Goal: Task Accomplishment & Management: Complete application form

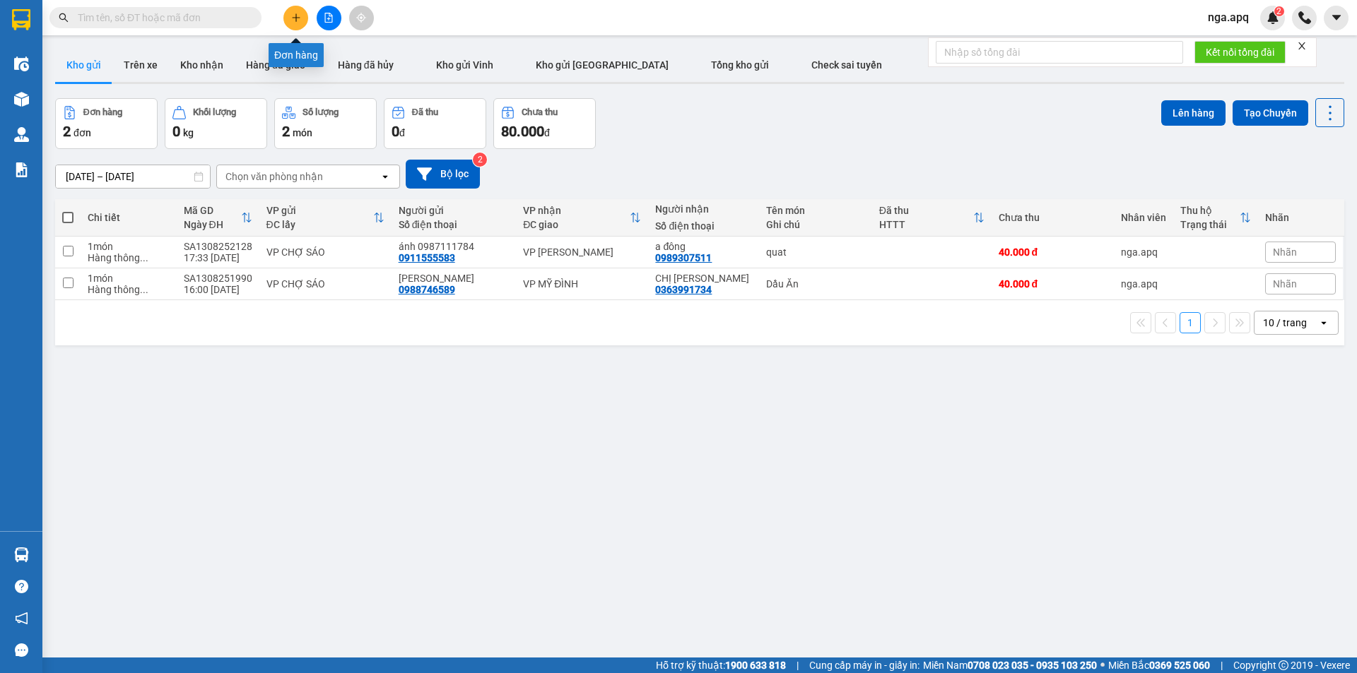
click at [295, 22] on icon "plus" at bounding box center [296, 18] width 10 height 10
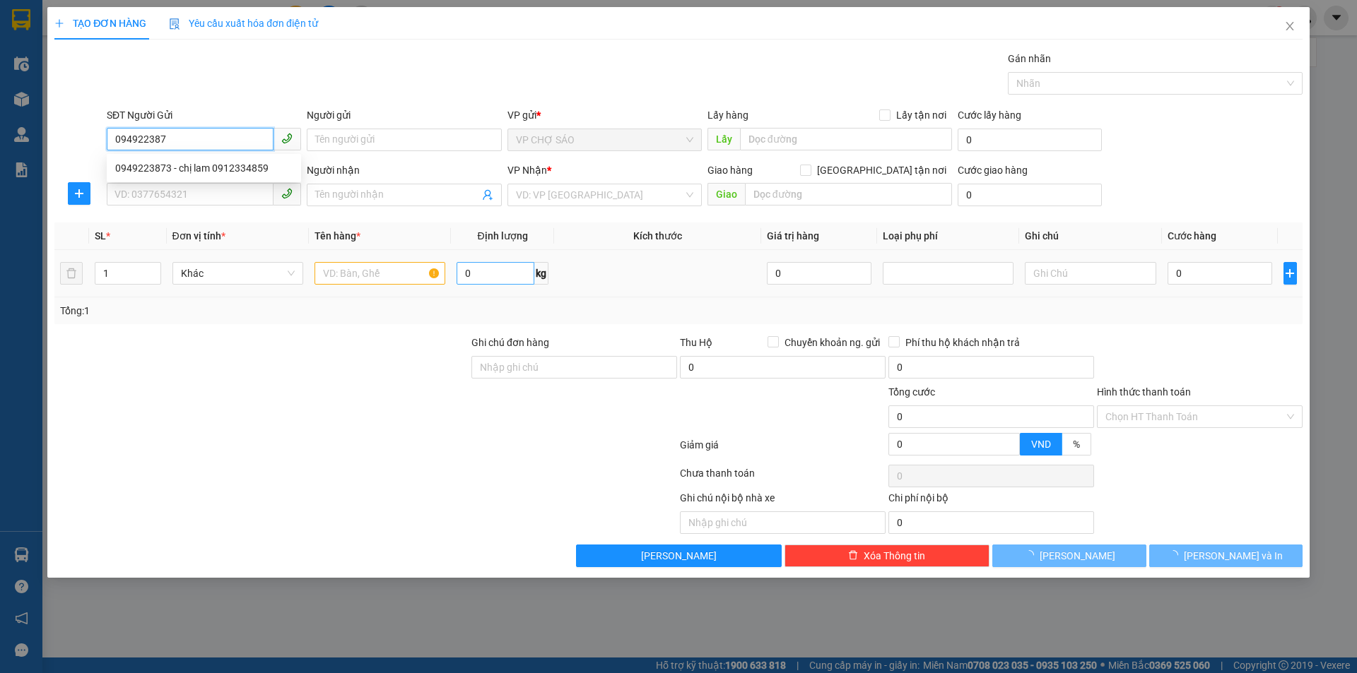
type input "0949223873"
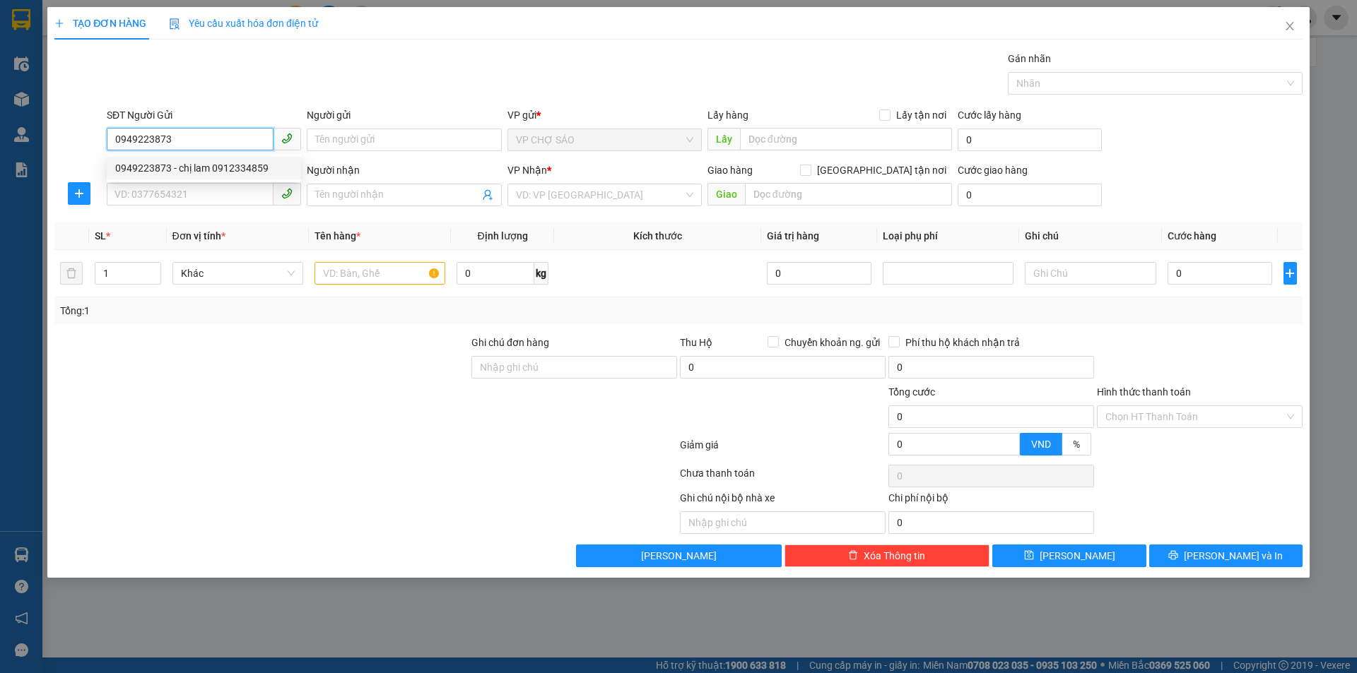
click at [220, 164] on div "0949223873 - chị lam 0912334859" at bounding box center [203, 168] width 177 height 16
type input "chị lam 0912334859"
type input "0949223873"
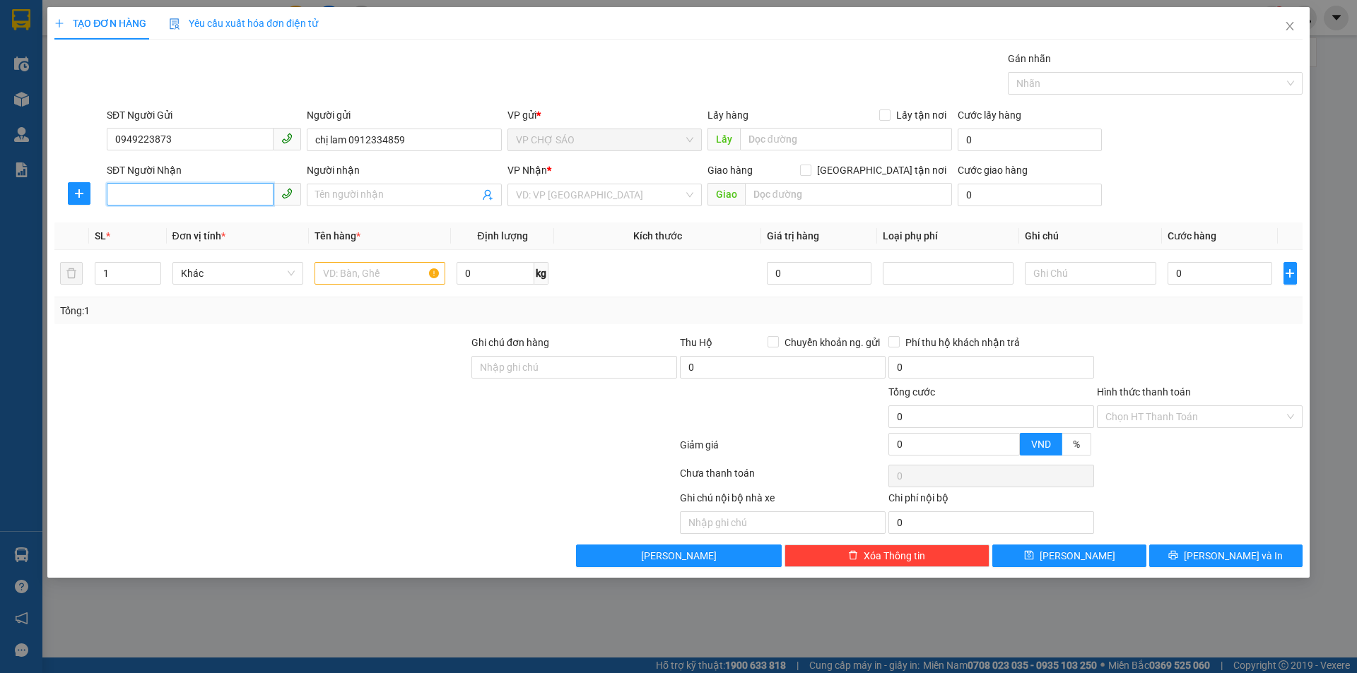
click at [211, 193] on input "SĐT Người Nhận" at bounding box center [190, 194] width 167 height 23
click at [248, 194] on input "SĐT Người Nhận" at bounding box center [190, 194] width 167 height 23
type input "0989666498"
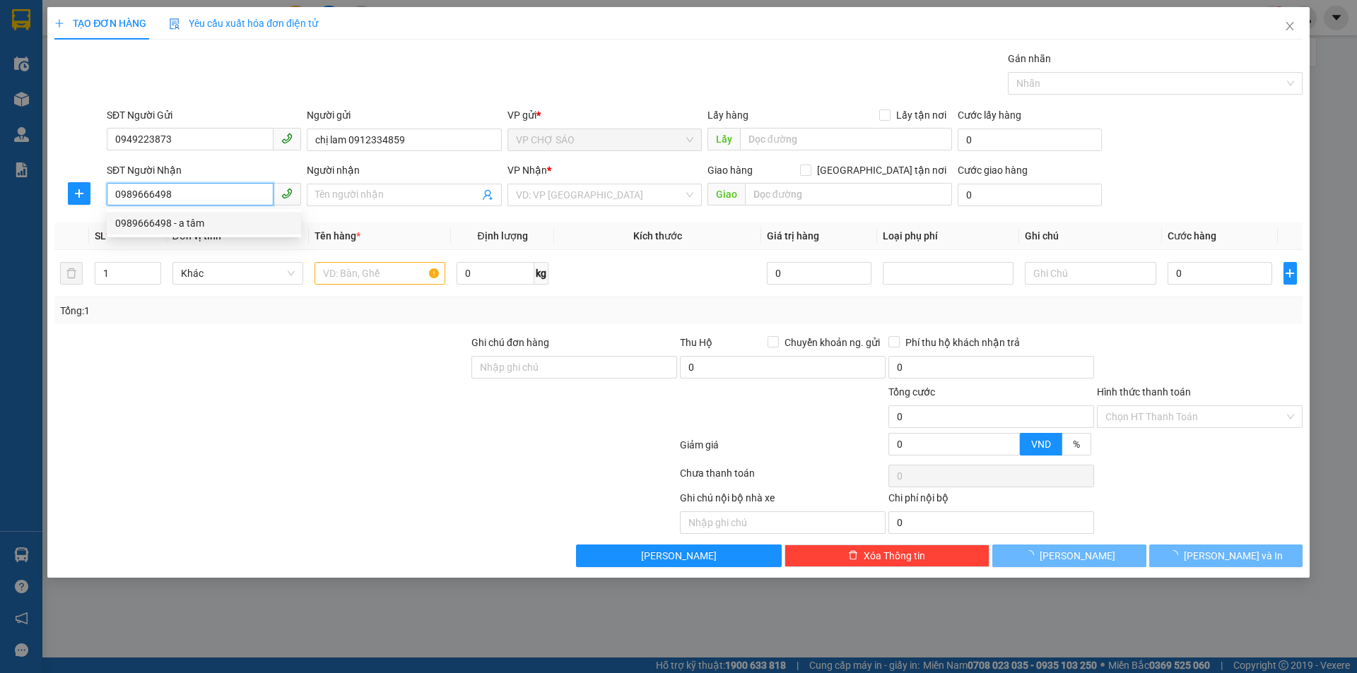
click at [190, 223] on div "0989666498 - a tâm" at bounding box center [203, 224] width 177 height 16
type input "a tâm"
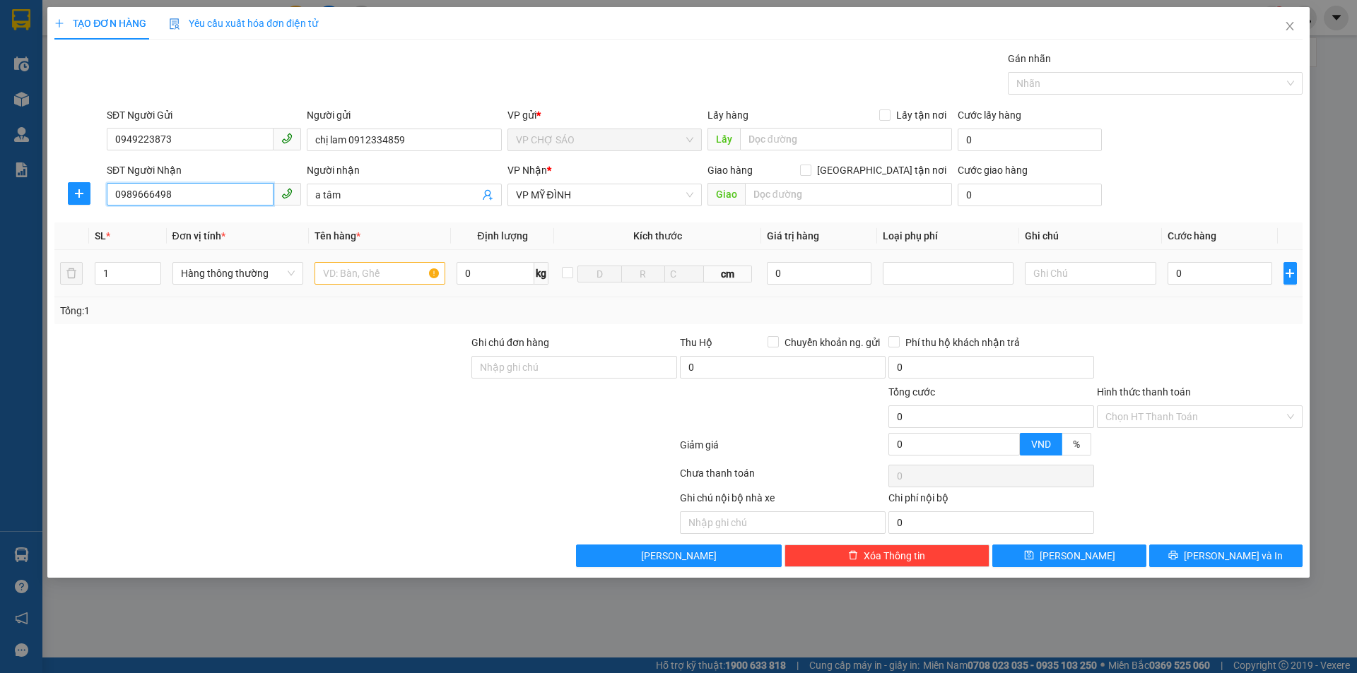
type input "0989666498"
click at [379, 277] on input "text" at bounding box center [379, 273] width 131 height 23
type input "hồ sơ"
click at [1239, 276] on input "0" at bounding box center [1219, 273] width 105 height 23
type input "3"
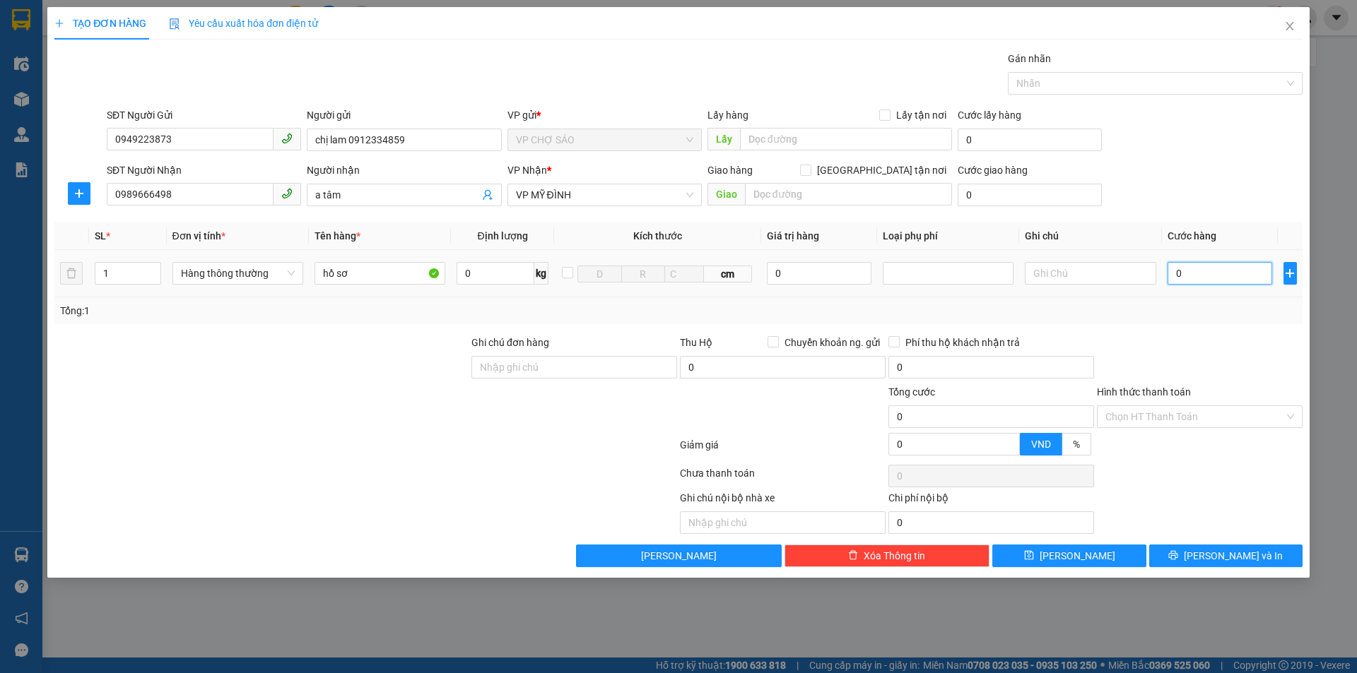
type input "3"
type input "30"
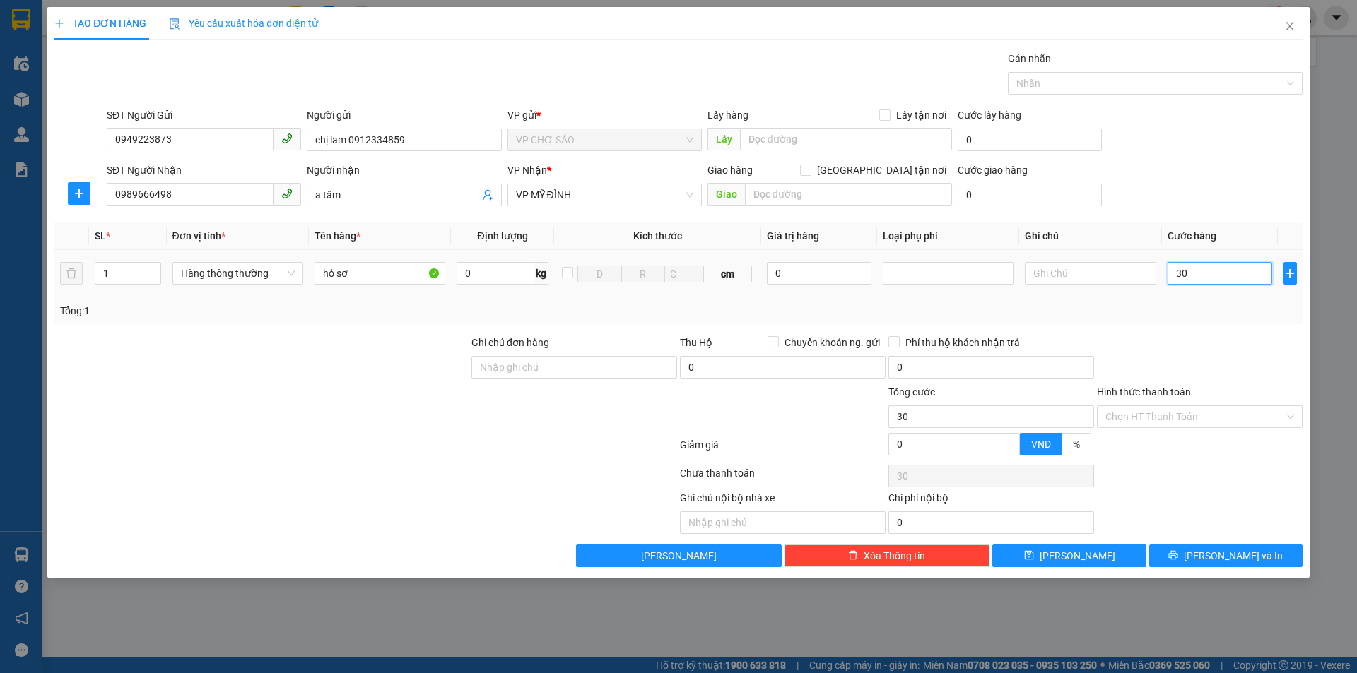
type input "300"
type input "3.000"
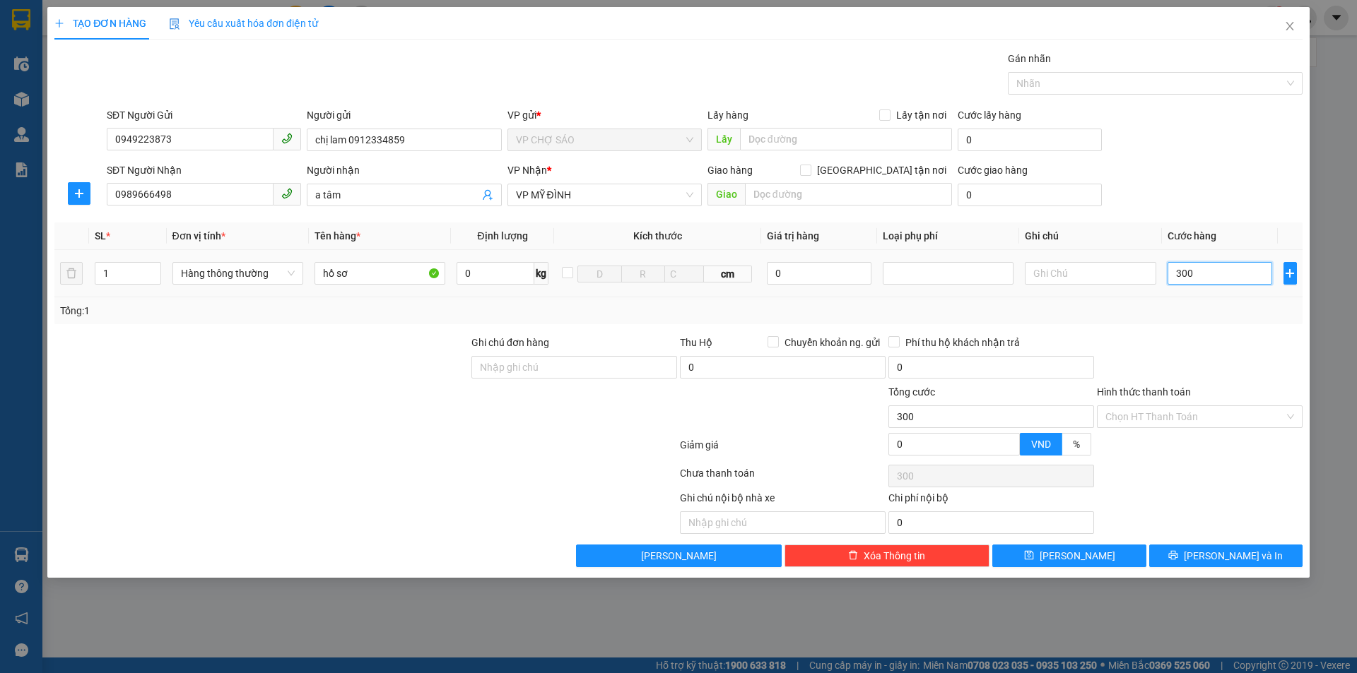
type input "3.000"
type input "30.000"
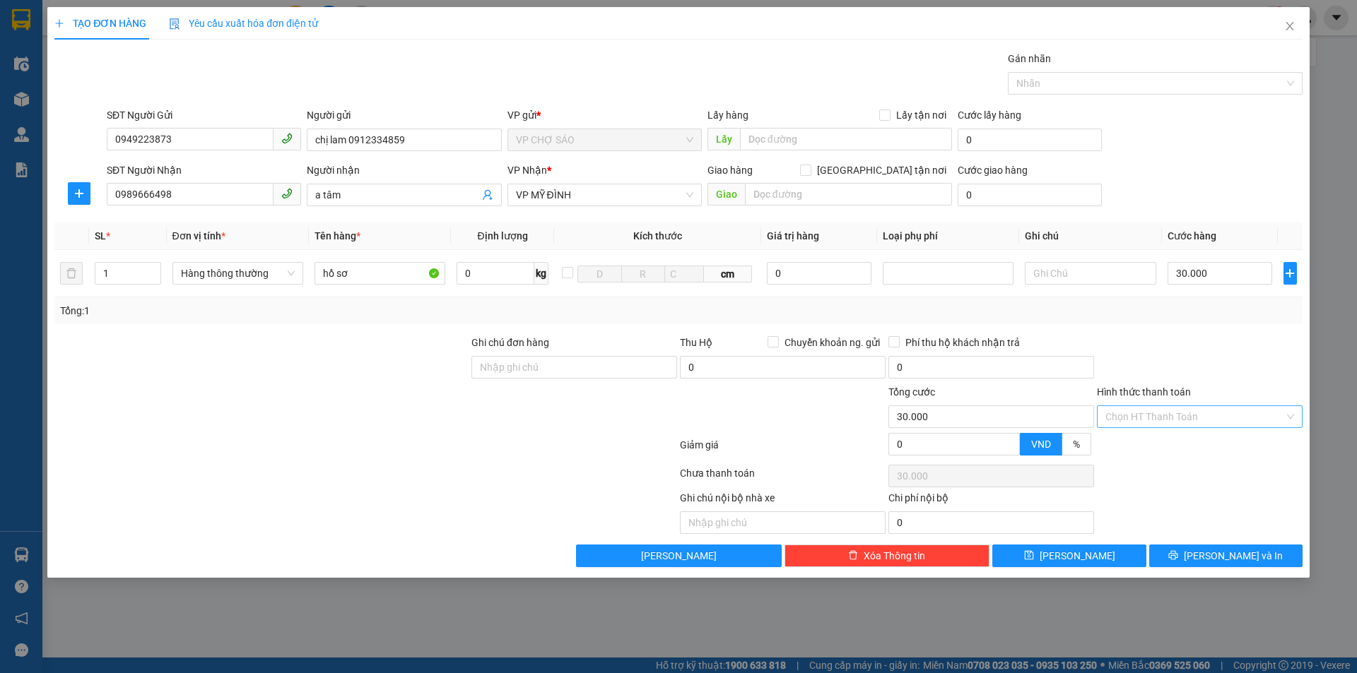
click at [1205, 416] on input "Hình thức thanh toán" at bounding box center [1194, 416] width 179 height 21
click at [1188, 443] on div "Tại văn phòng" at bounding box center [1199, 445] width 189 height 16
type input "0"
click at [1174, 557] on button "[PERSON_NAME] và In" at bounding box center [1225, 556] width 153 height 23
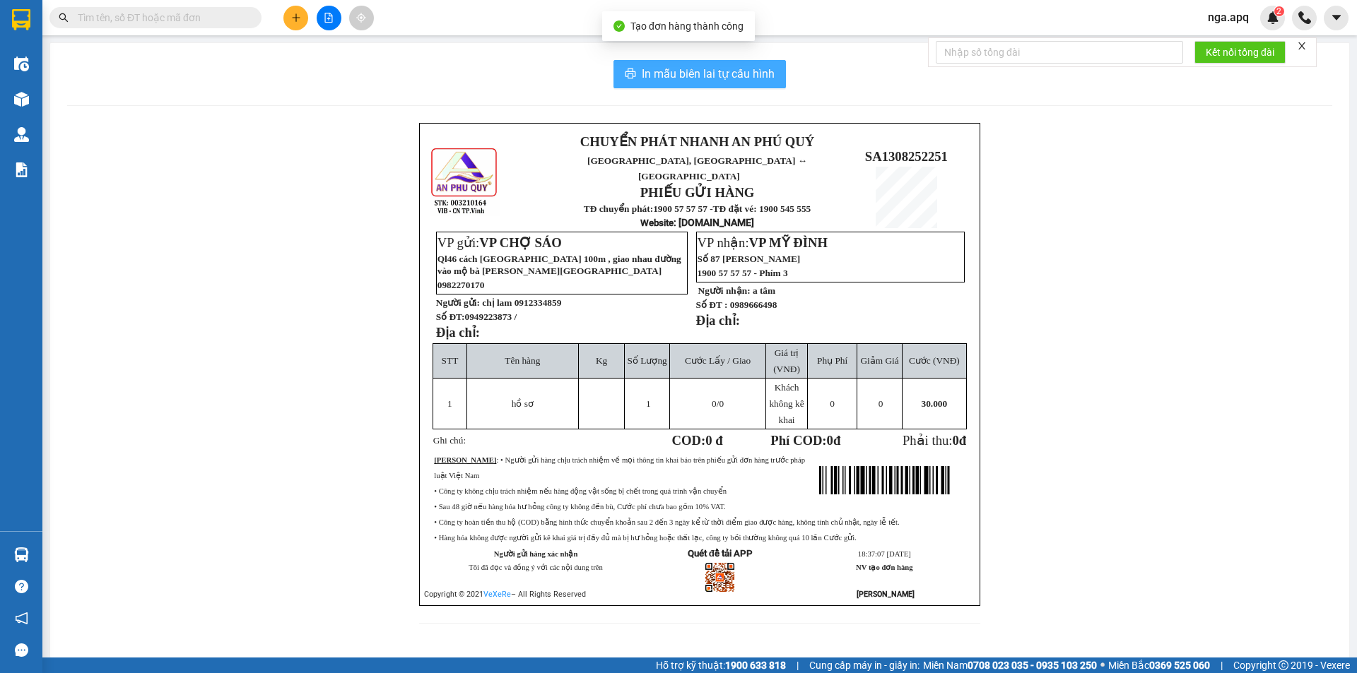
click at [717, 65] on span "In mẫu biên lai tự cấu hình" at bounding box center [708, 74] width 133 height 18
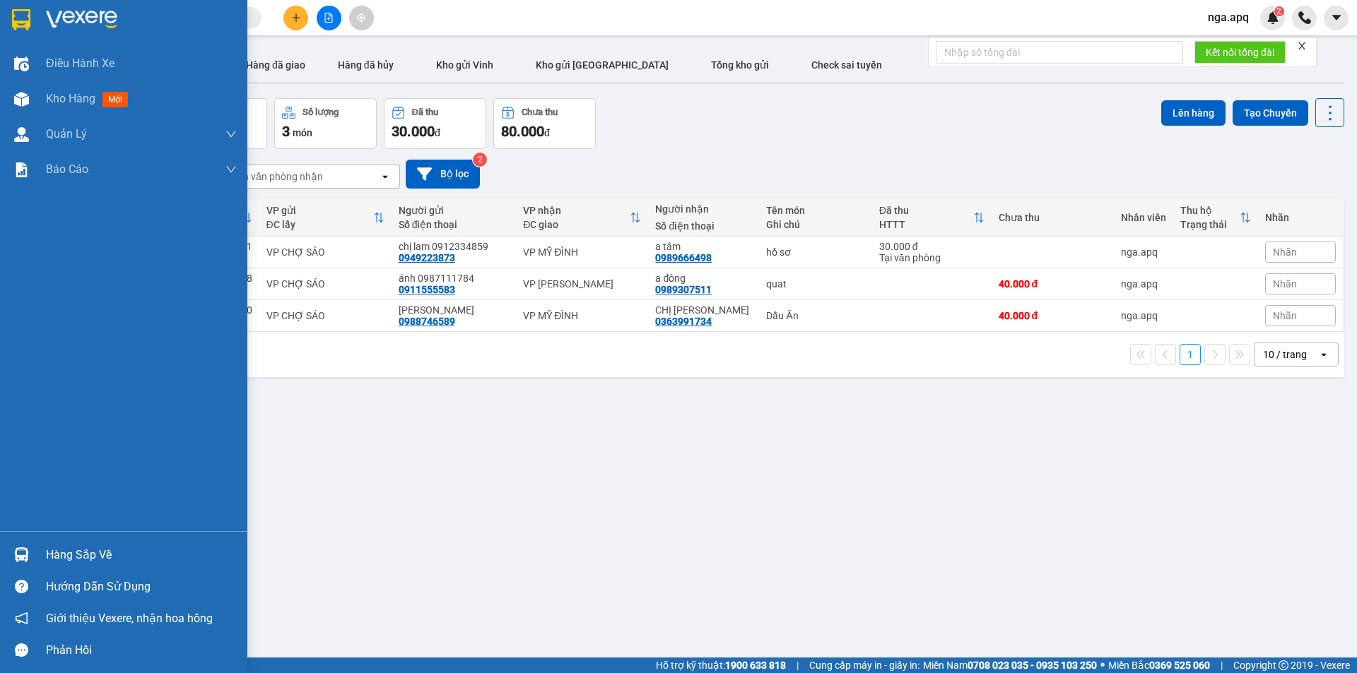
click at [15, 553] on img at bounding box center [21, 555] width 15 height 15
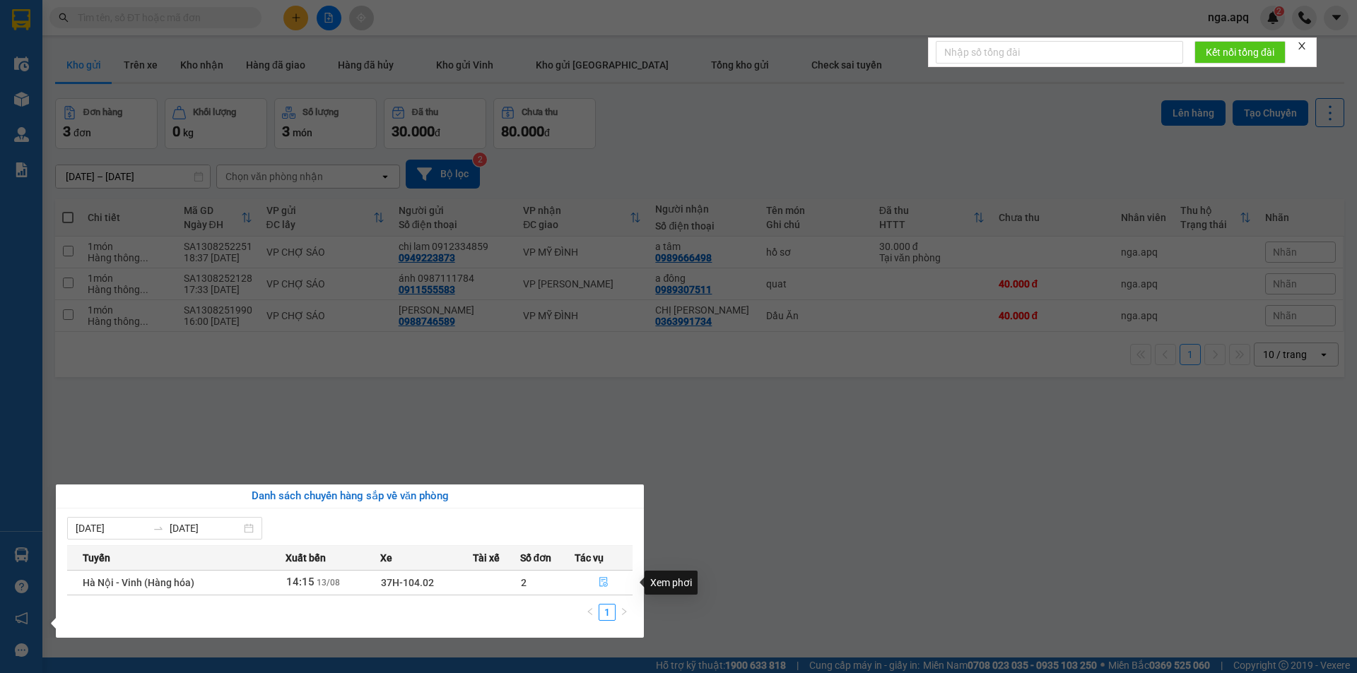
click at [605, 584] on icon "file-done" at bounding box center [604, 582] width 10 height 10
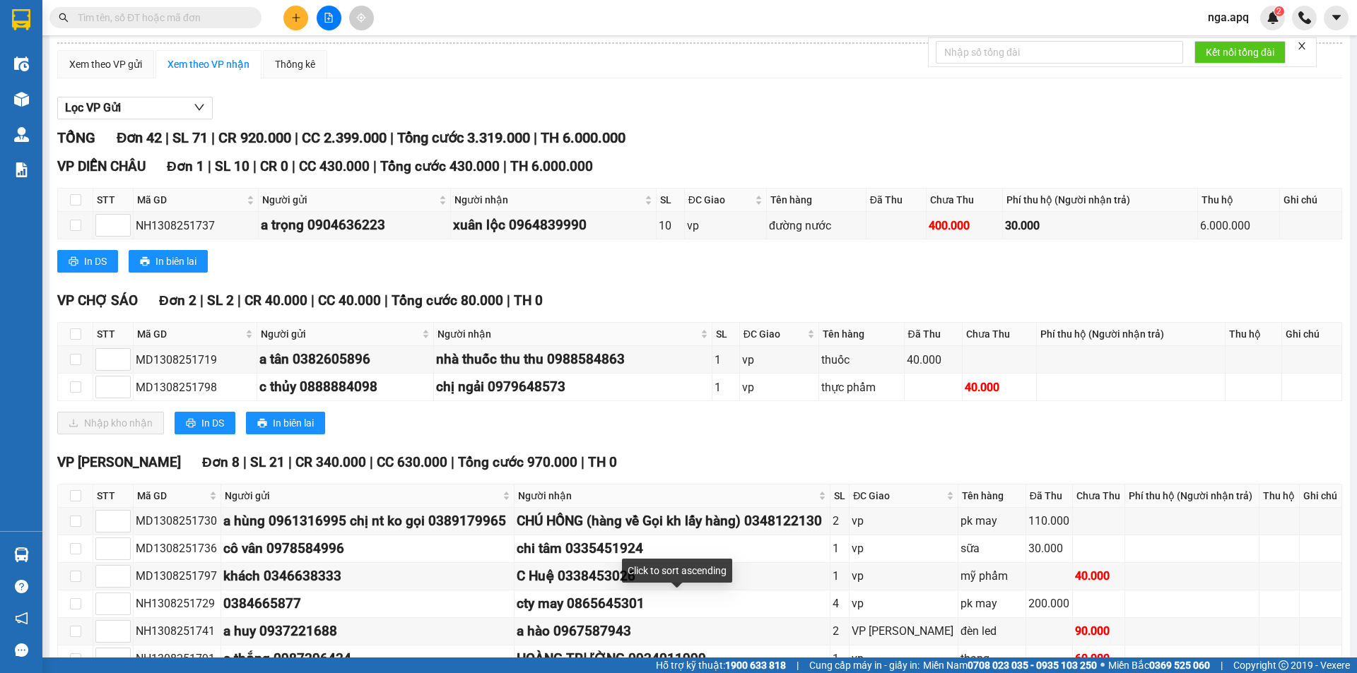
scroll to position [141, 0]
